Goal: Task Accomplishment & Management: Complete application form

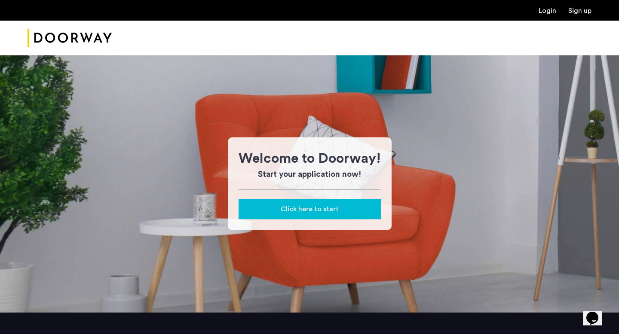
click at [546, 11] on link "Login" at bounding box center [548, 10] width 18 height 7
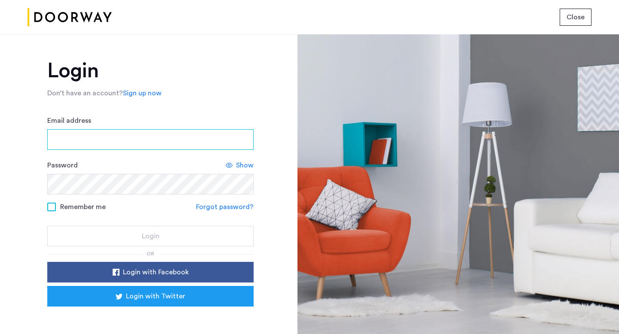
click at [152, 138] on input "Email address" at bounding box center [150, 139] width 206 height 21
type input "**********"
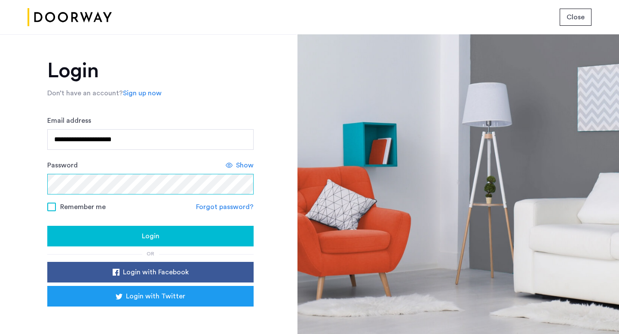
click at [47, 226] on button "Login" at bounding box center [150, 236] width 206 height 21
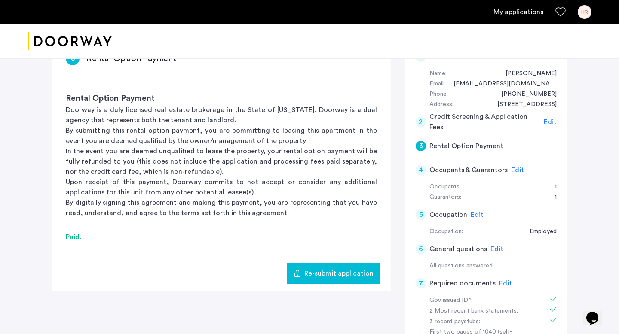
scroll to position [67, 0]
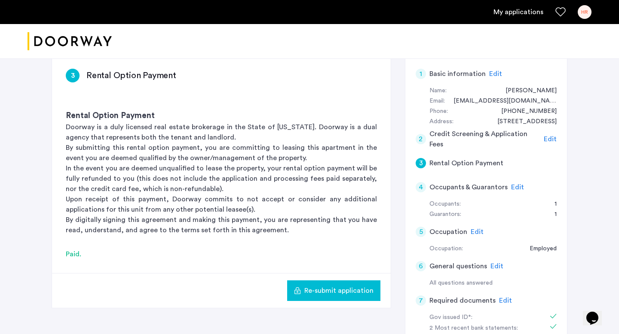
click at [518, 186] on span "Edit" at bounding box center [517, 187] width 13 height 7
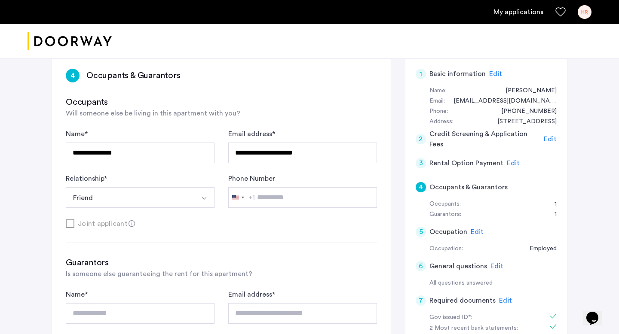
click at [72, 224] on div "Joint applicant" at bounding box center [221, 223] width 311 height 11
click at [167, 199] on button "Friend" at bounding box center [130, 197] width 129 height 21
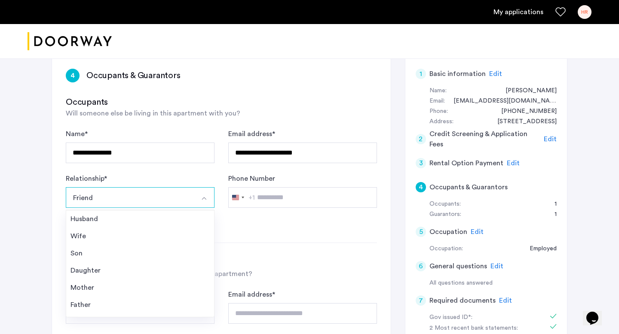
click at [254, 223] on div "Joint applicant" at bounding box center [221, 223] width 311 height 11
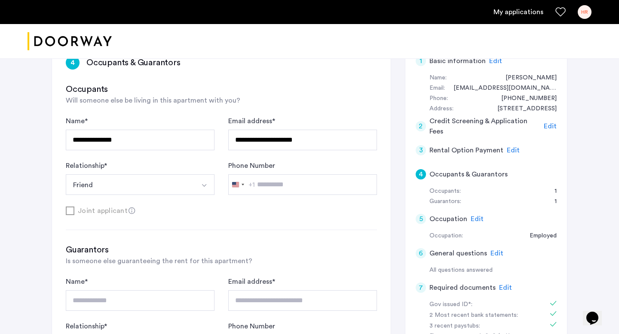
scroll to position [78, 0]
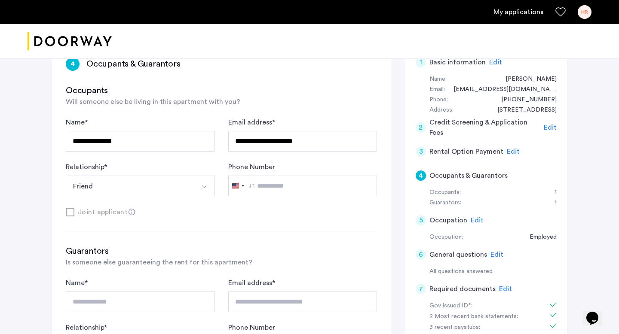
click at [129, 212] on icon at bounding box center [132, 212] width 7 height 7
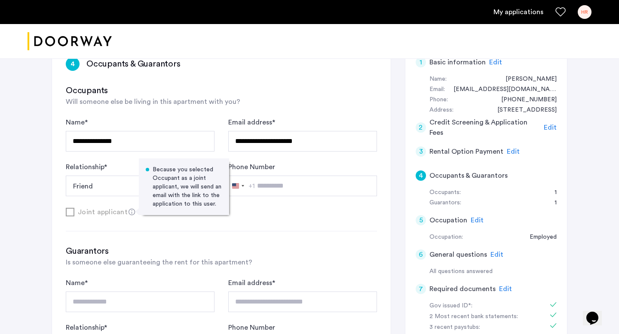
click at [129, 212] on icon at bounding box center [132, 212] width 7 height 7
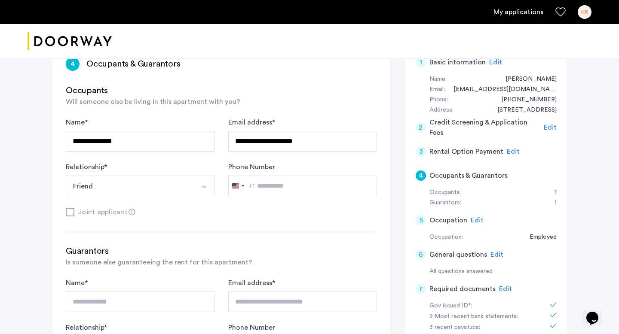
click at [129, 212] on icon at bounding box center [132, 212] width 7 height 7
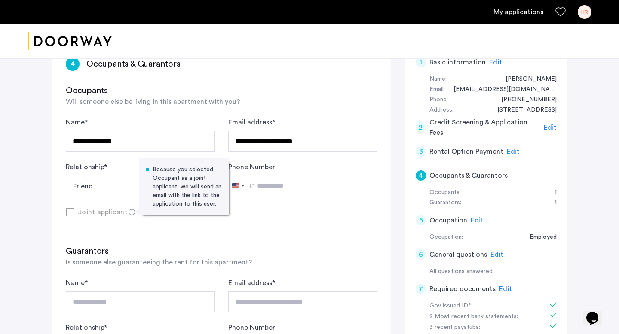
click at [150, 227] on div "**********" at bounding box center [221, 238] width 339 height 390
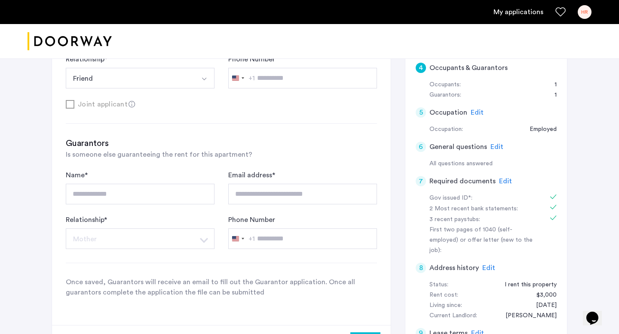
scroll to position [183, 0]
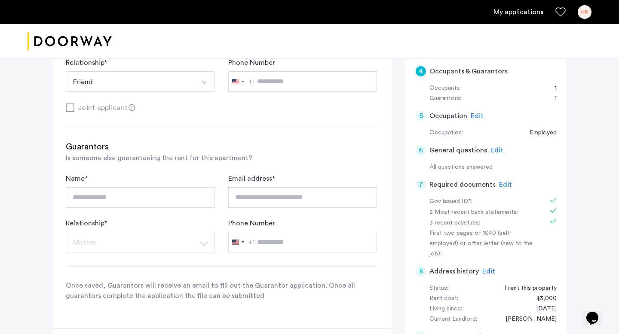
click at [494, 151] on span "Edit" at bounding box center [497, 150] width 13 height 7
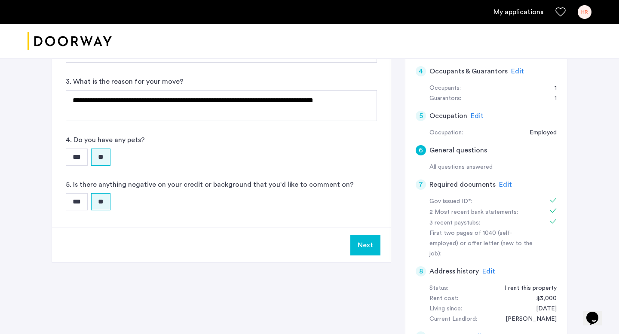
click at [500, 184] on span "Edit" at bounding box center [505, 184] width 13 height 7
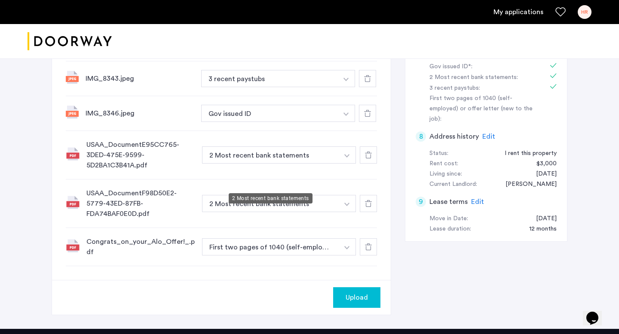
scroll to position [336, 0]
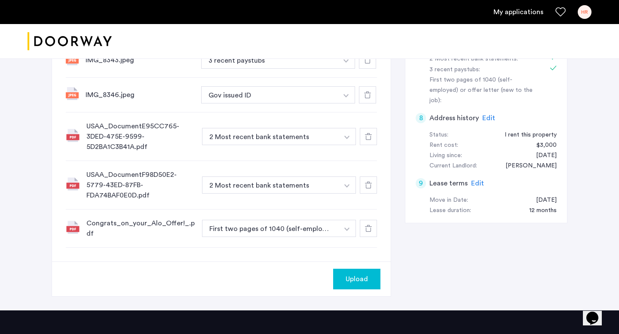
click at [365, 225] on icon at bounding box center [368, 228] width 7 height 7
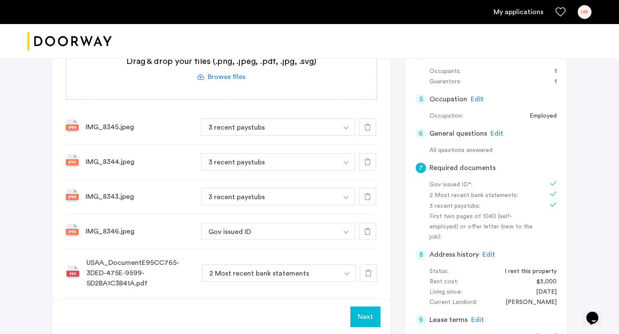
scroll to position [197, 0]
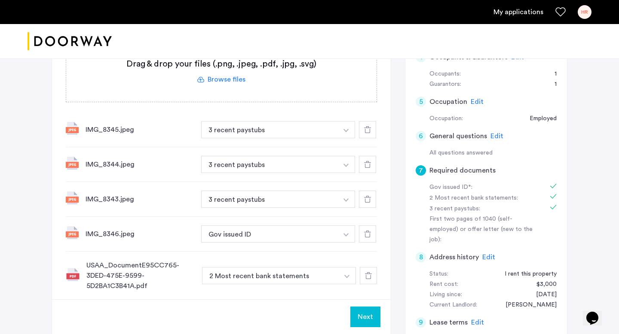
click at [222, 84] on label at bounding box center [221, 71] width 310 height 61
click at [0, 0] on input "file" at bounding box center [0, 0] width 0 height 0
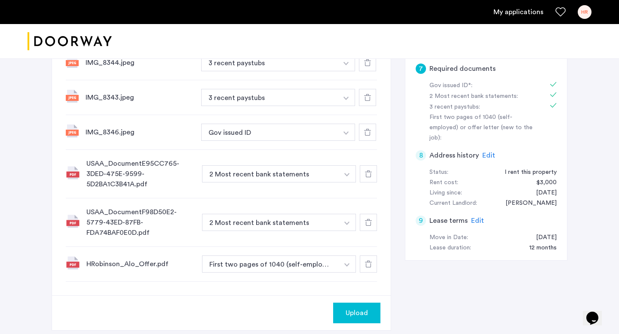
scroll to position [303, 0]
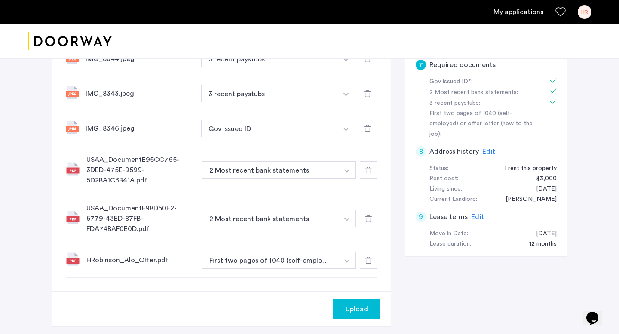
click at [369, 304] on div "Upload" at bounding box center [357, 309] width 34 height 10
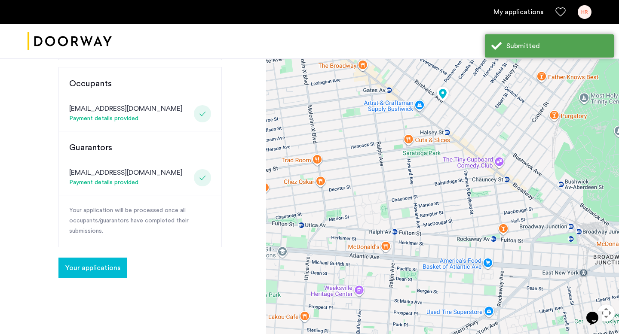
scroll to position [213, 0]
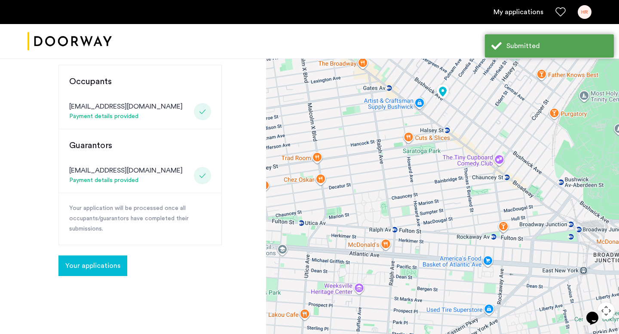
click at [97, 261] on span "Your applications" at bounding box center [92, 266] width 55 height 10
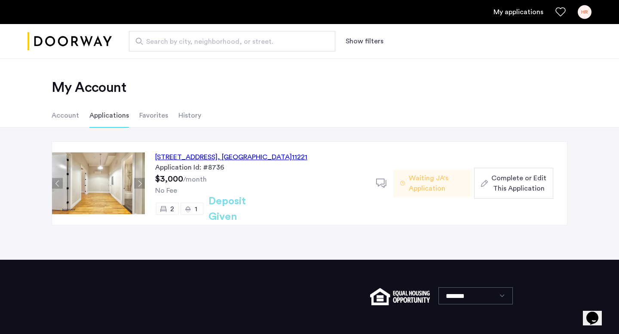
click at [511, 188] on span "Complete or Edit This Application" at bounding box center [518, 183] width 55 height 21
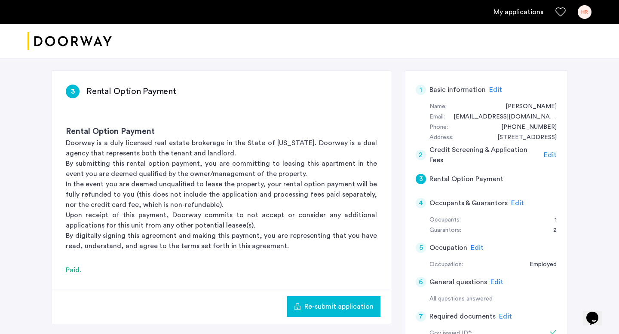
scroll to position [27, 0]
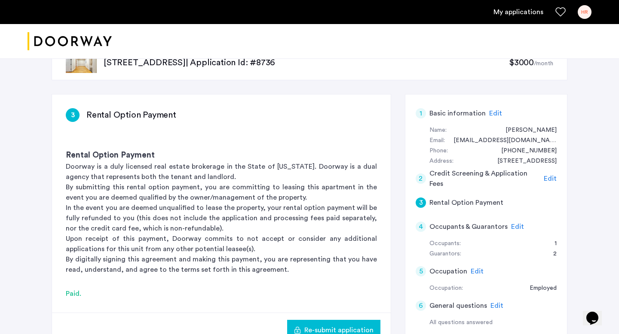
click at [461, 205] on h5 "Rental Option Payment" at bounding box center [466, 203] width 74 height 10
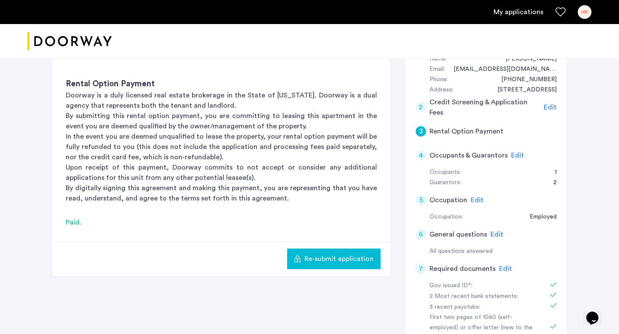
scroll to position [95, 0]
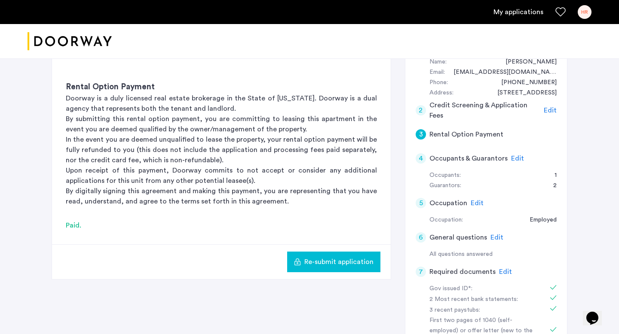
click at [513, 155] on span "Edit" at bounding box center [517, 158] width 13 height 7
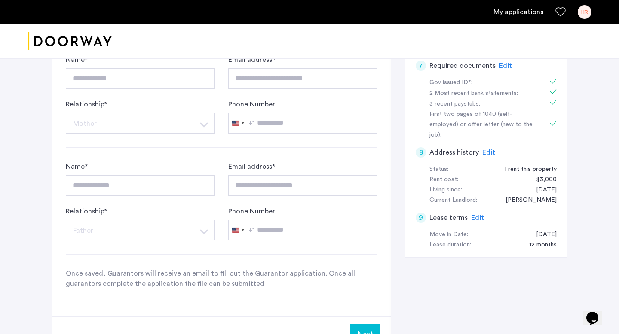
scroll to position [304, 0]
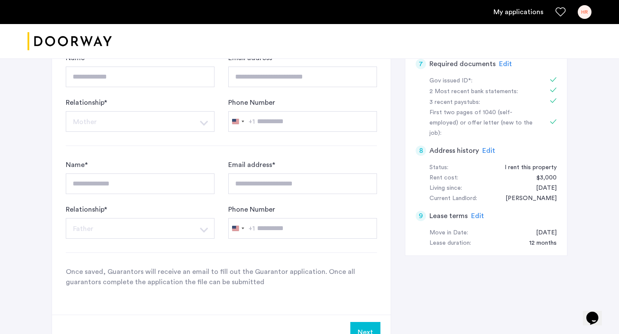
click at [513, 163] on div "I rent this property" at bounding box center [526, 168] width 61 height 10
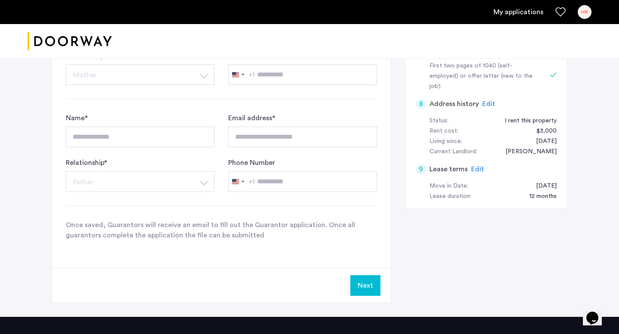
scroll to position [0, 0]
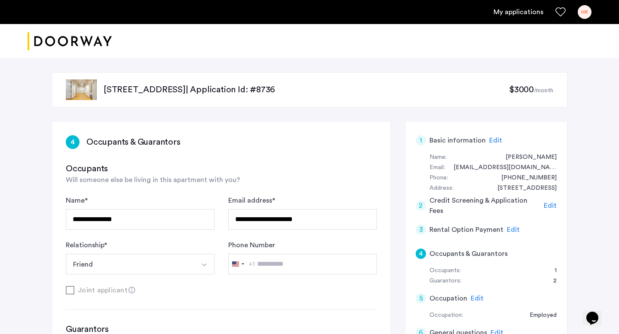
click at [552, 206] on span "Edit" at bounding box center [550, 205] width 13 height 7
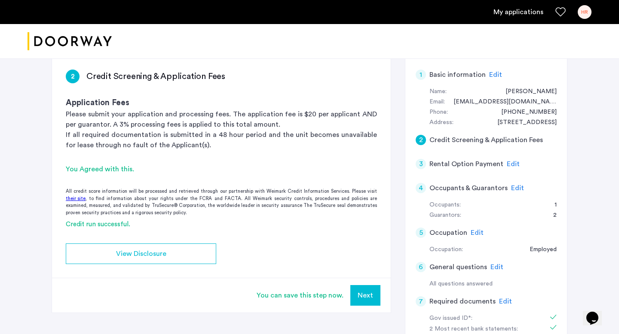
scroll to position [67, 0]
